Goal: Transaction & Acquisition: Obtain resource

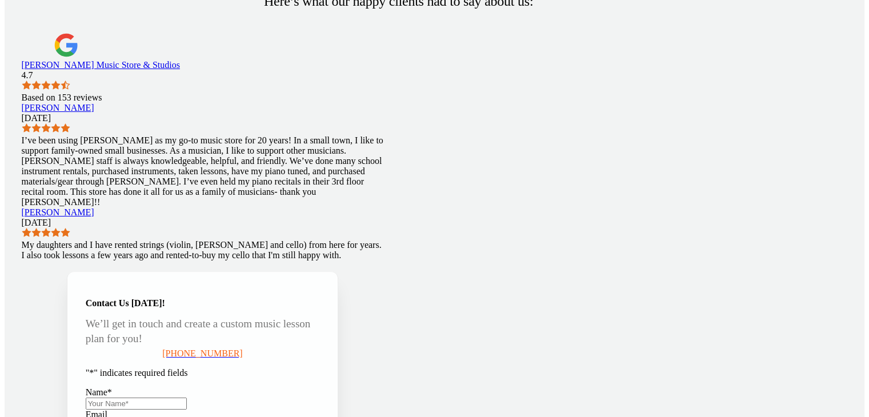
scroll to position [1634, 0]
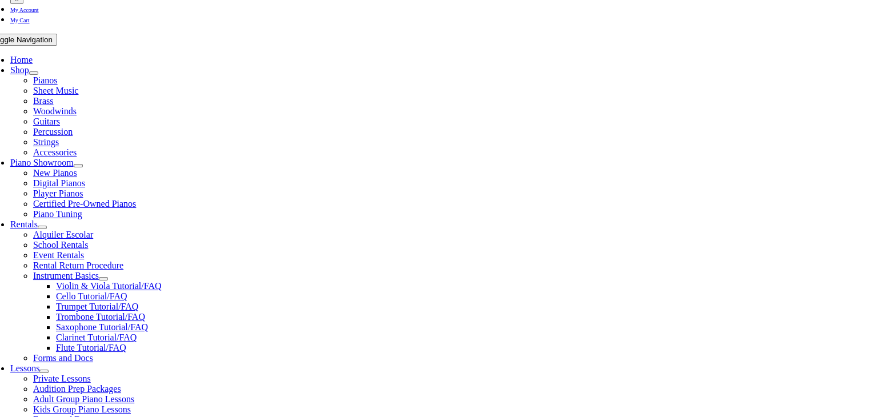
scroll to position [286, 0]
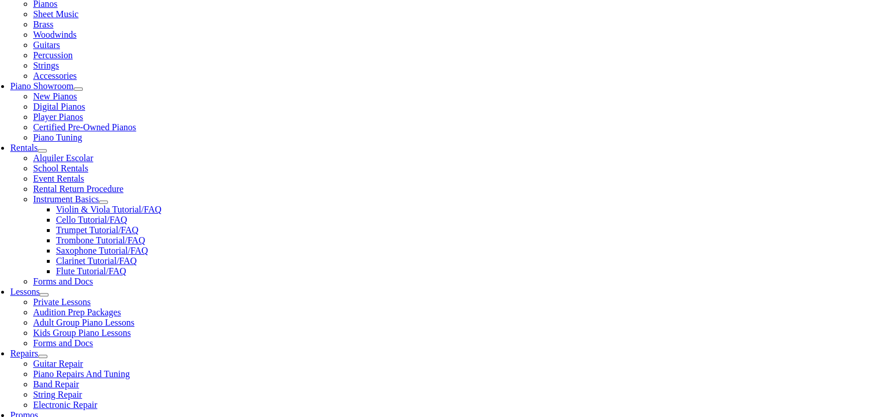
scroll to position [343, 0]
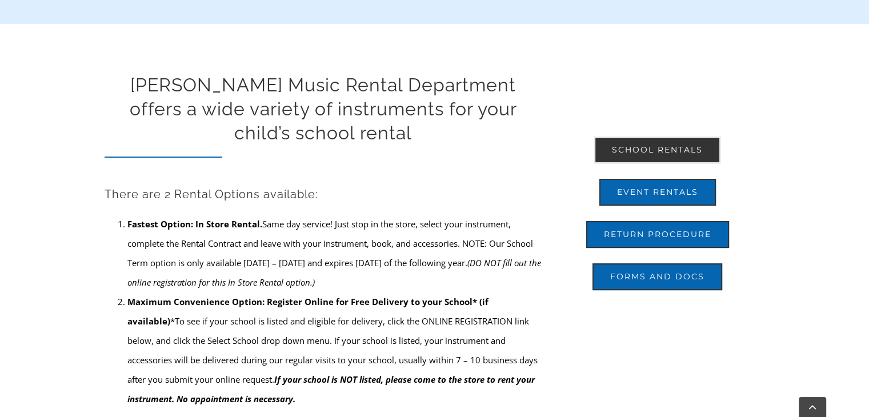
click at [667, 151] on span "School Rentals" at bounding box center [657, 150] width 91 height 10
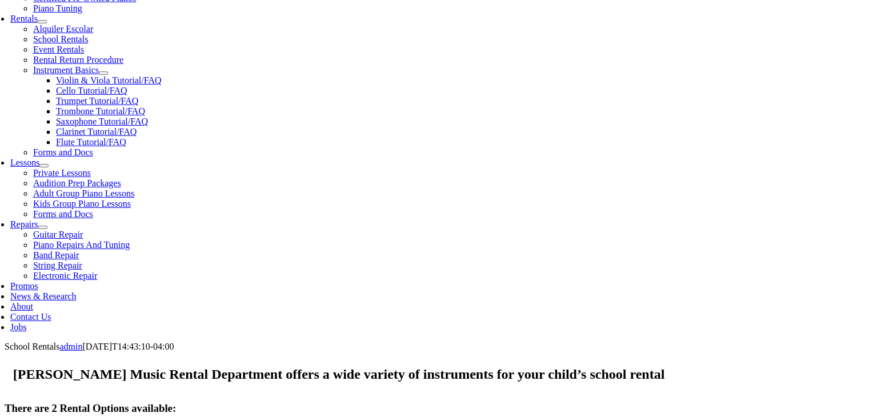
scroll to position [571, 0]
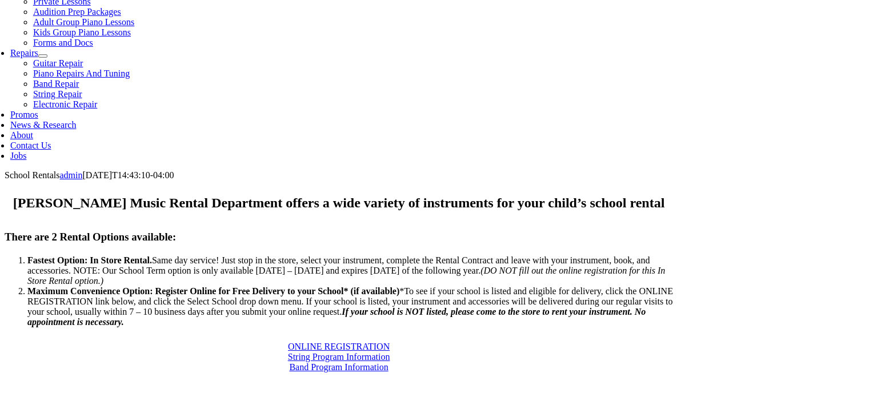
click at [288, 342] on span "ONLINE REGISTRATION" at bounding box center [339, 347] width 102 height 10
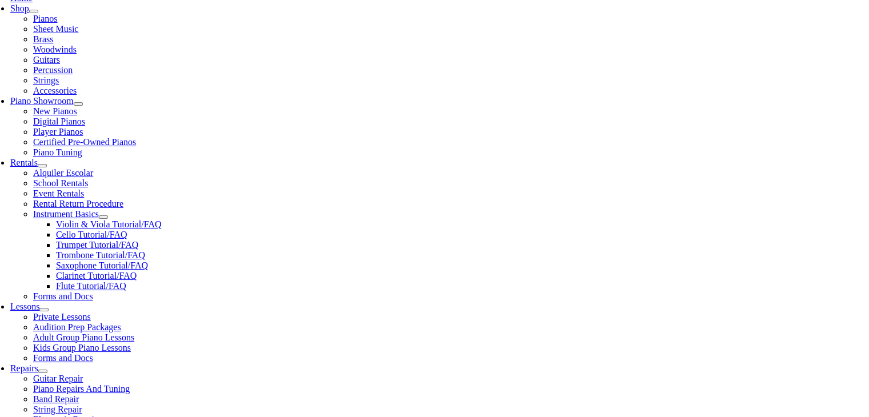
scroll to position [343, 0]
